Goal: Information Seeking & Learning: Learn about a topic

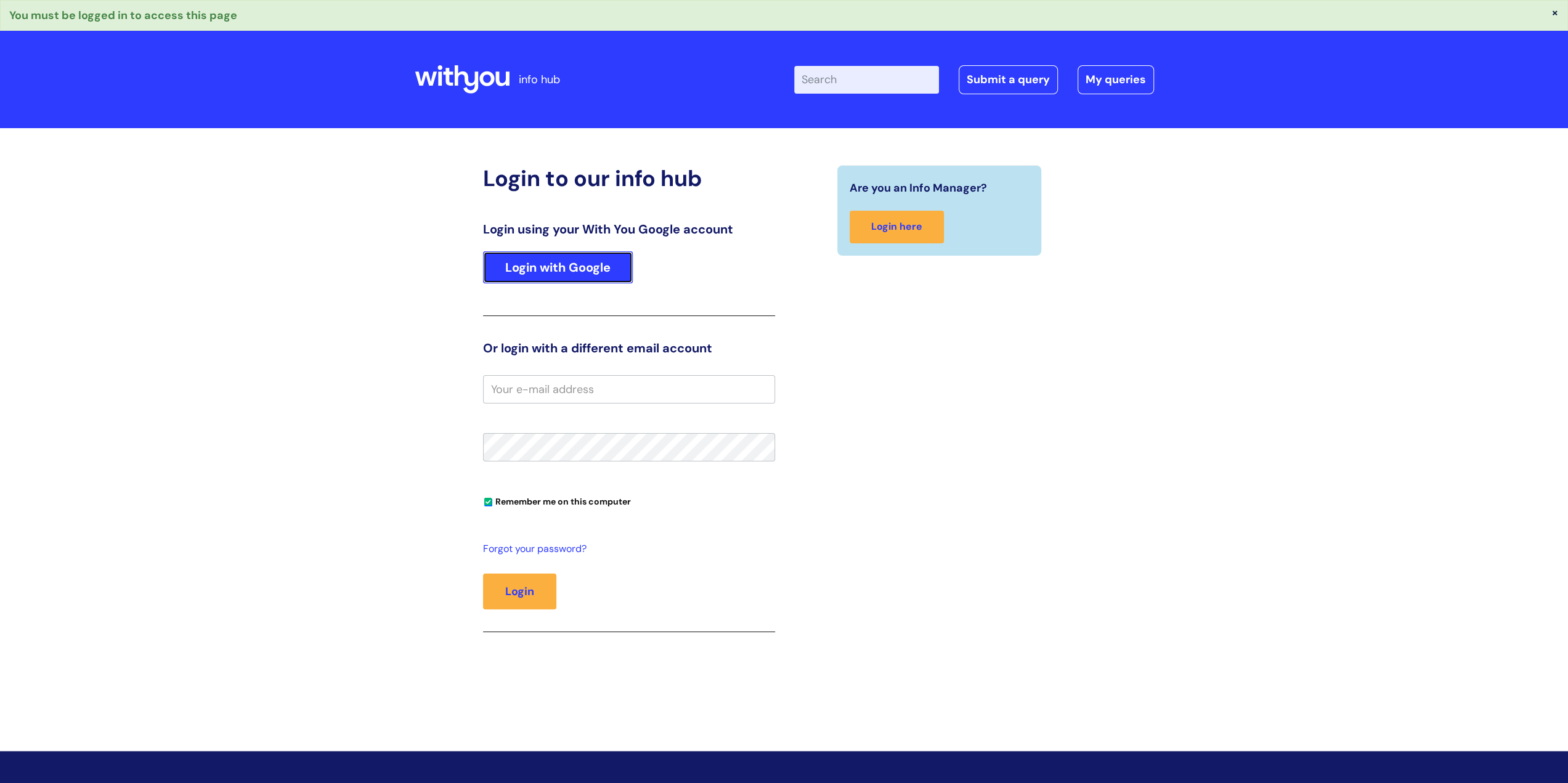
drag, startPoint x: 0, startPoint y: 0, endPoint x: 620, endPoint y: 270, distance: 676.2
click at [620, 270] on link "Login with Google" at bounding box center [558, 267] width 150 height 32
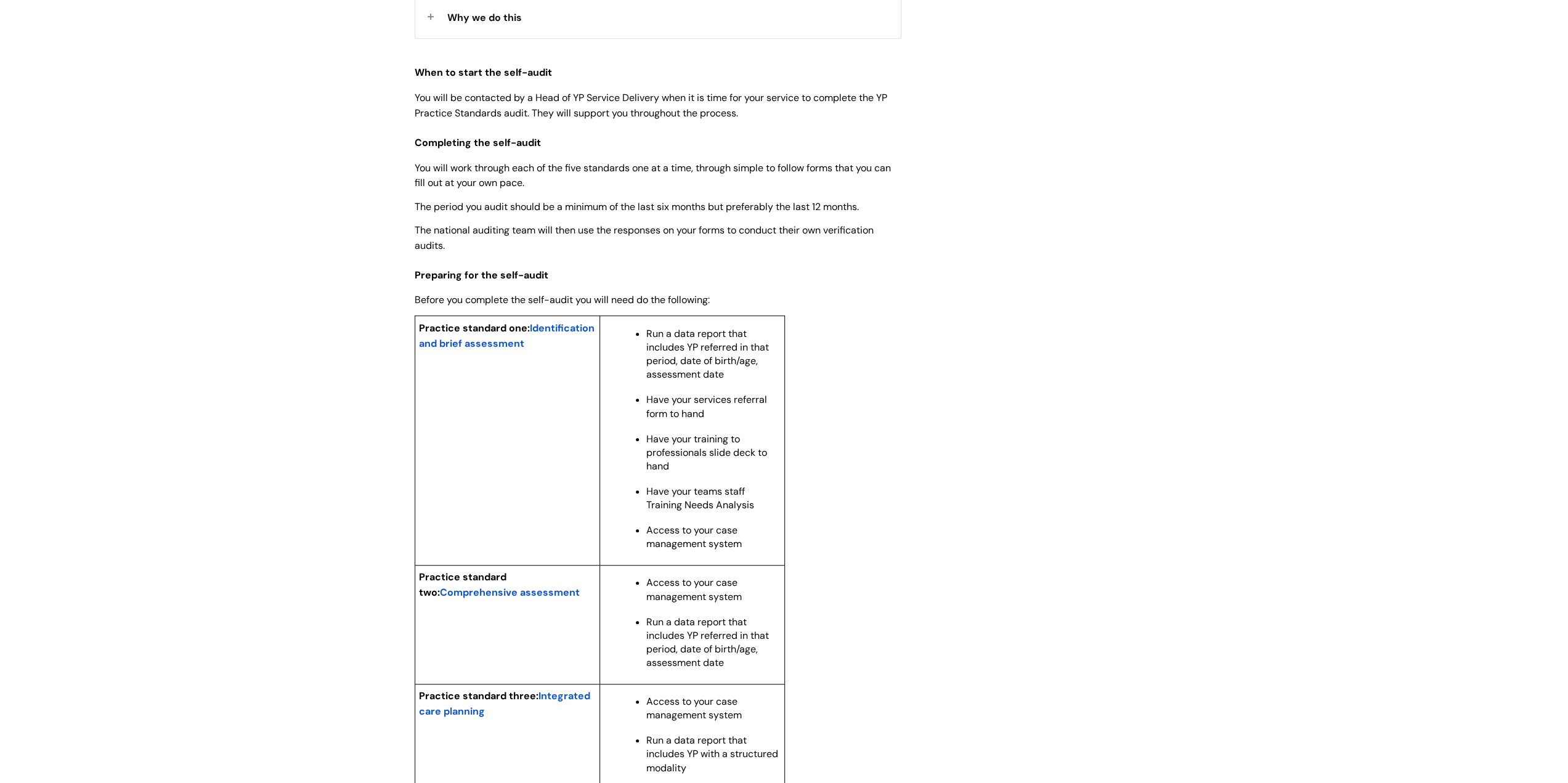
scroll to position [616, 0]
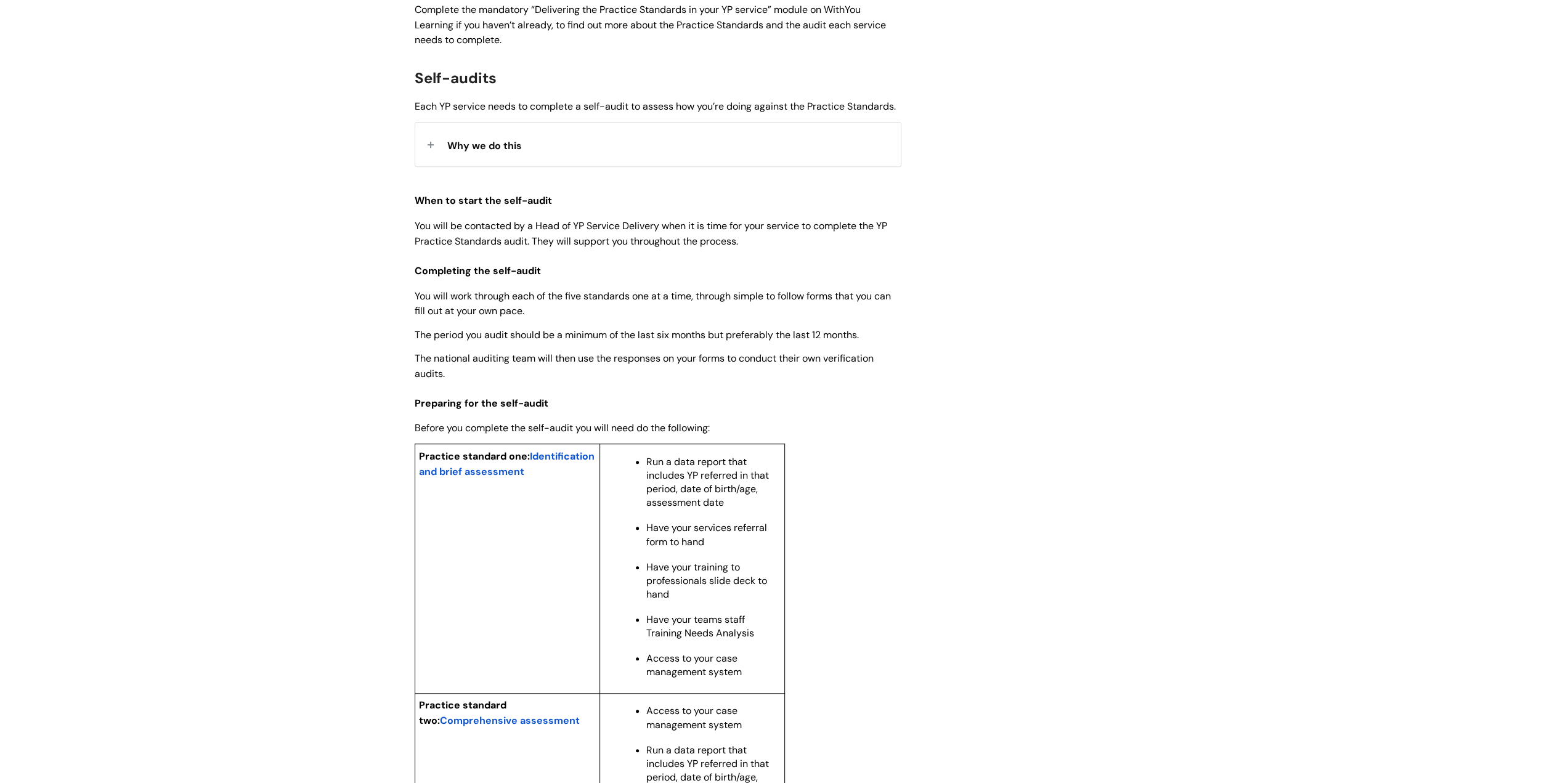
click at [517, 478] on span "Identification and brief assessment" at bounding box center [506, 464] width 176 height 29
